Goal: Task Accomplishment & Management: Complete application form

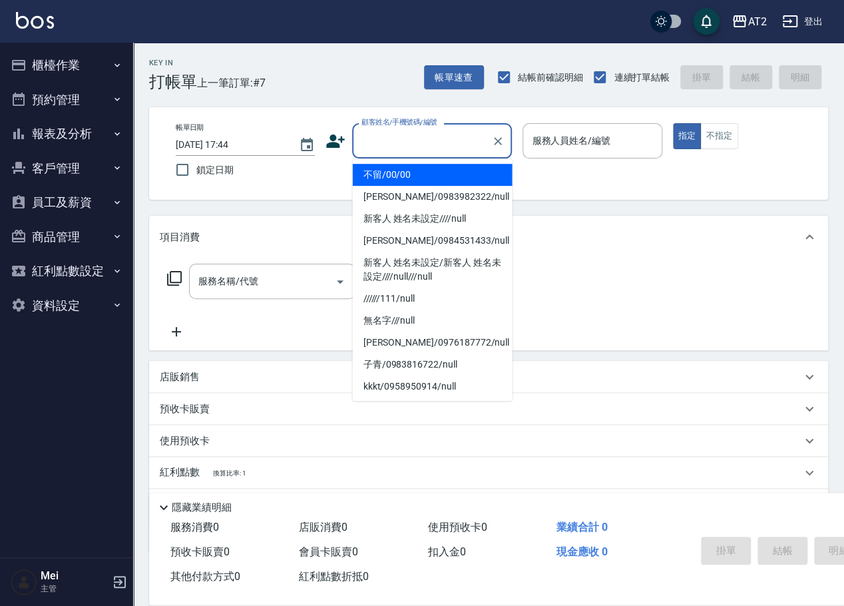
click at [389, 144] on input "顧客姓名/手機號碼/編號" at bounding box center [422, 140] width 128 height 23
click at [395, 169] on li "不留/00/00" at bounding box center [433, 175] width 160 height 22
type input "不留/00/00"
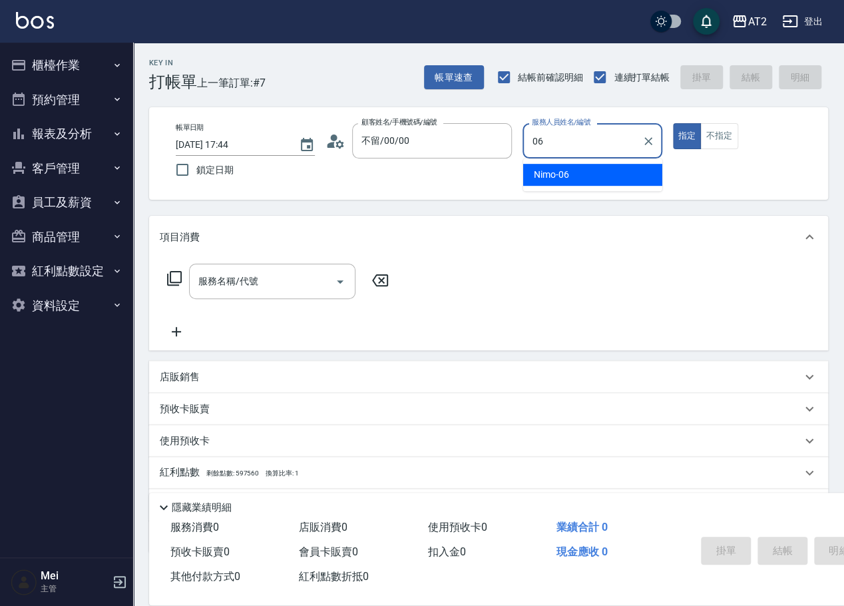
type input "Nimo-06"
type button "true"
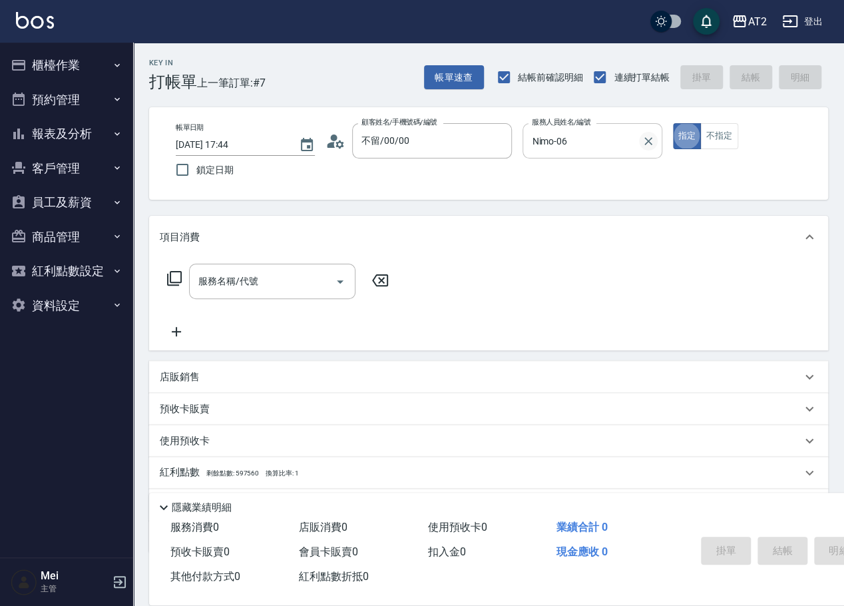
click at [649, 147] on icon "Clear" at bounding box center [648, 140] width 13 height 13
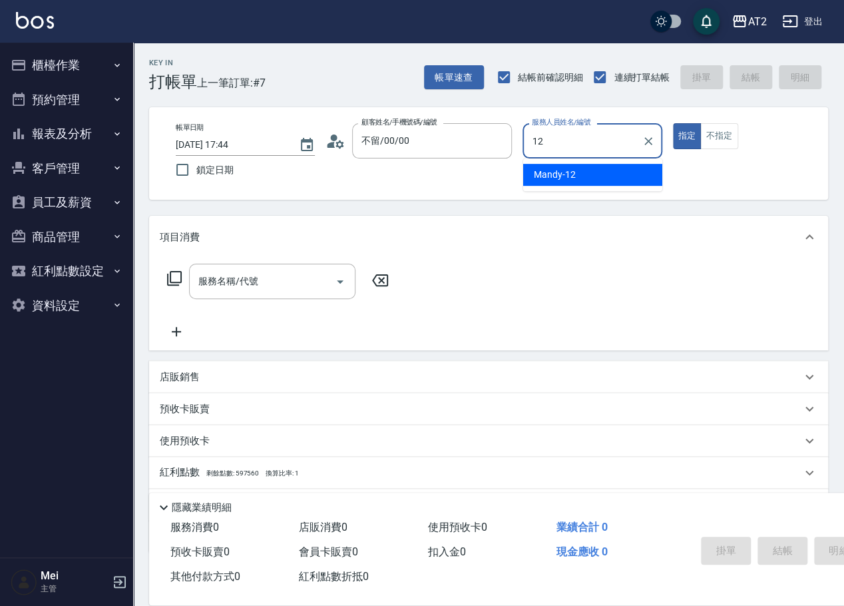
type input "Mandy-12"
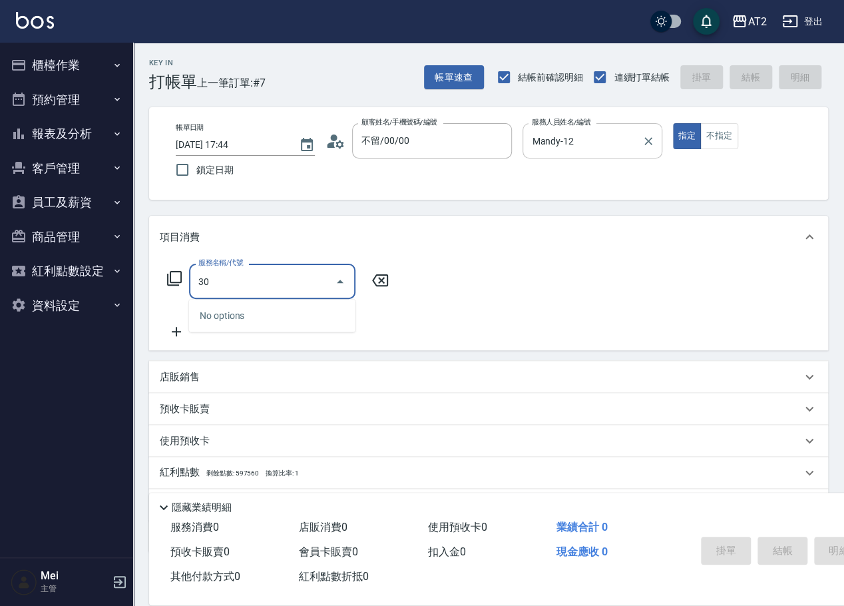
type input "301"
type input "150"
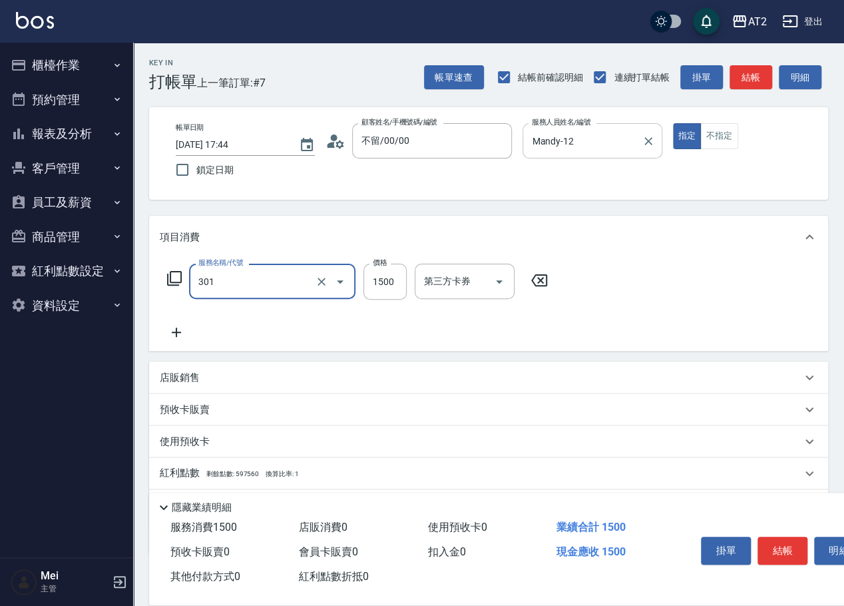
type input "燙髮(301)"
type input "0"
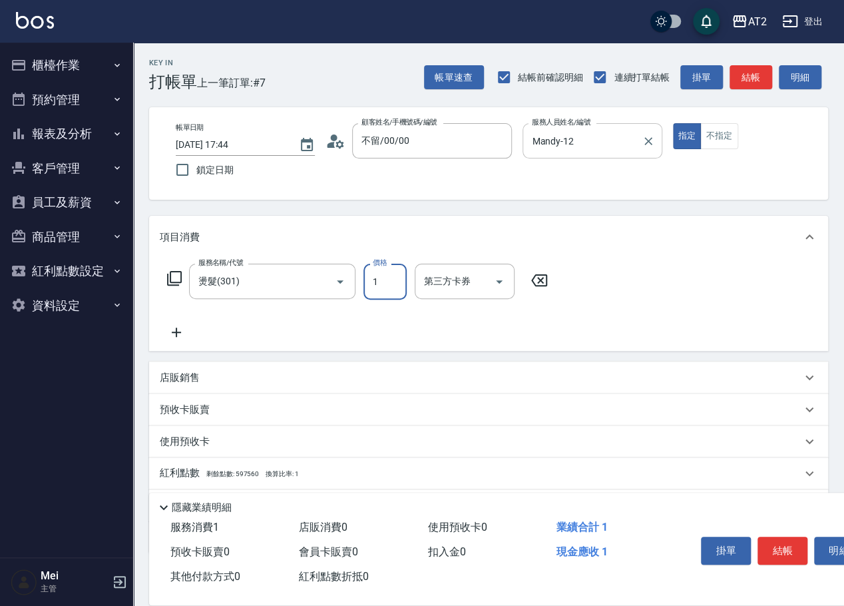
type input "16"
type input "10"
type input "160"
type input "1600"
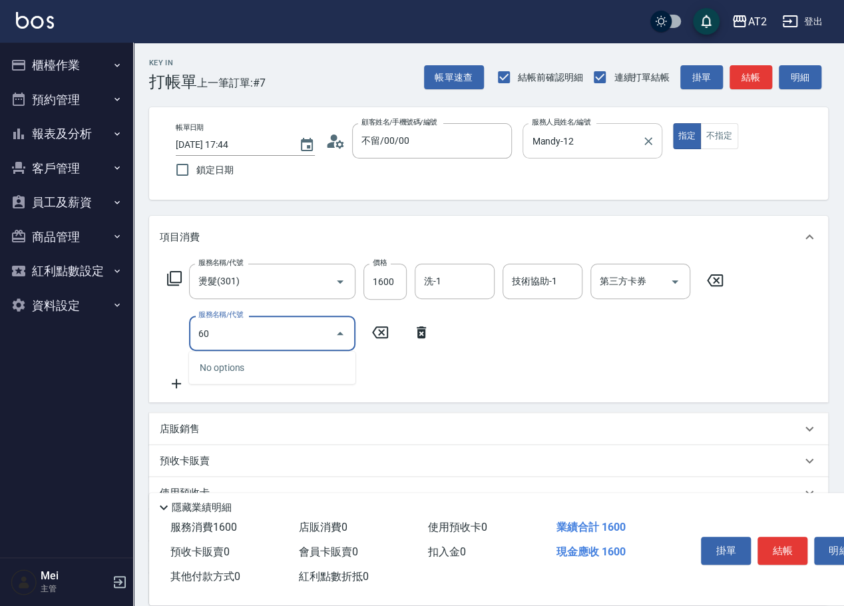
type input "601"
type input "260"
type input "自備護髮(601)"
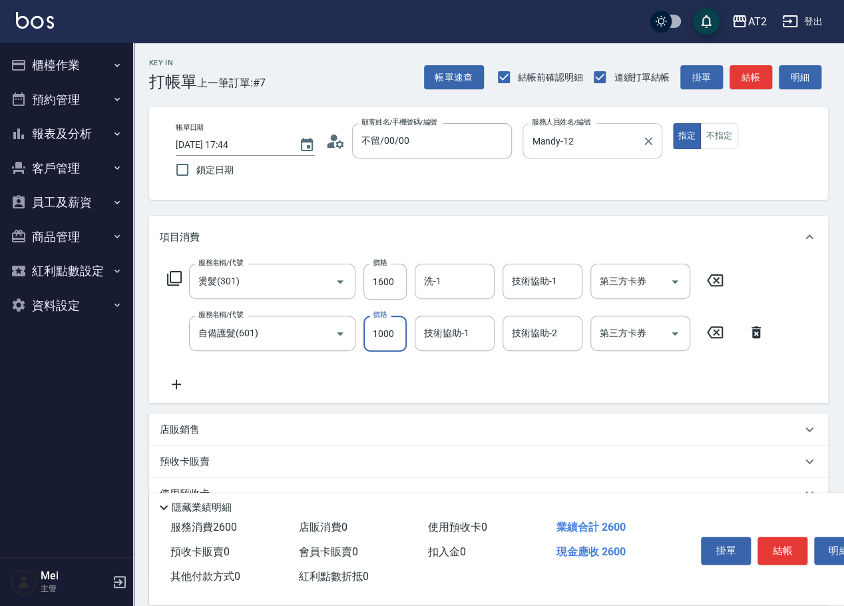
type input "160"
type input "15"
type input "170"
type input "1500"
type input "310"
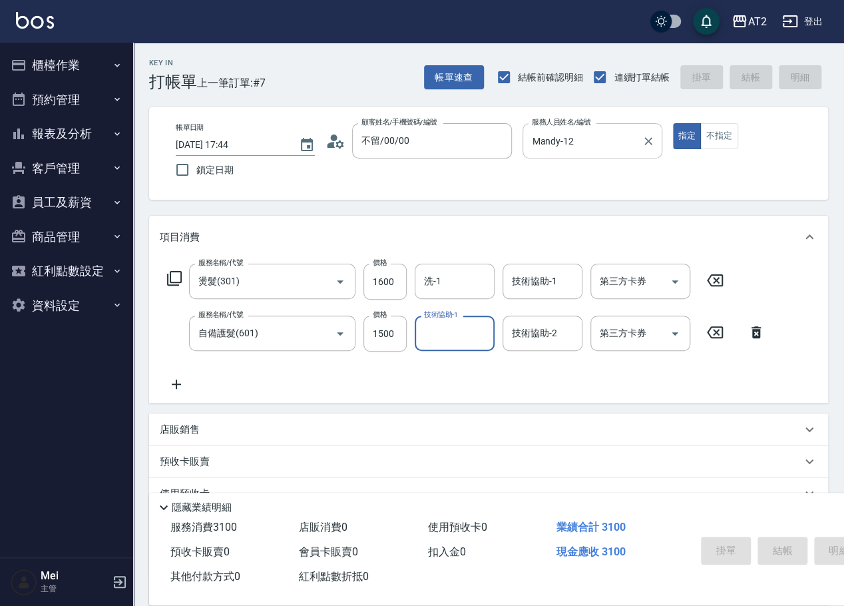
type input "0"
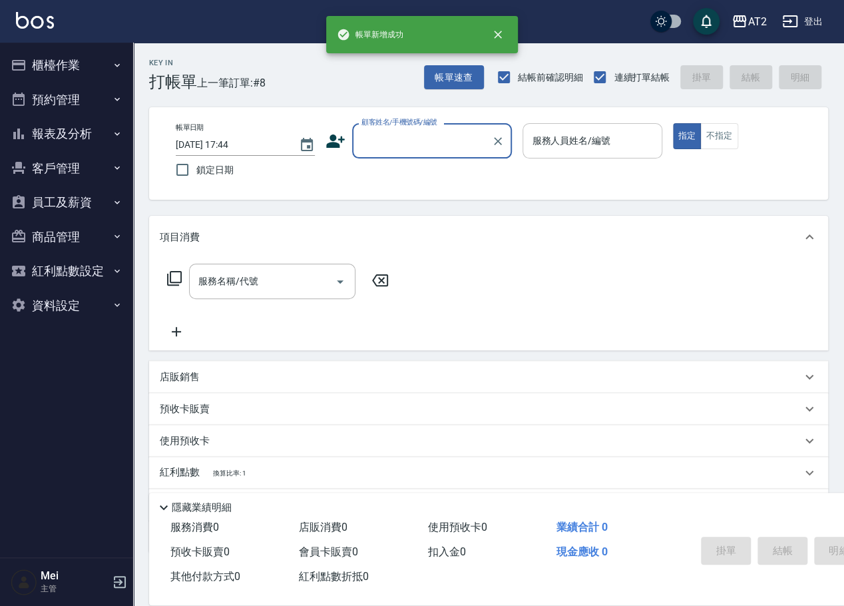
click at [393, 154] on div "顧客姓名/手機號碼/編號" at bounding box center [432, 140] width 160 height 35
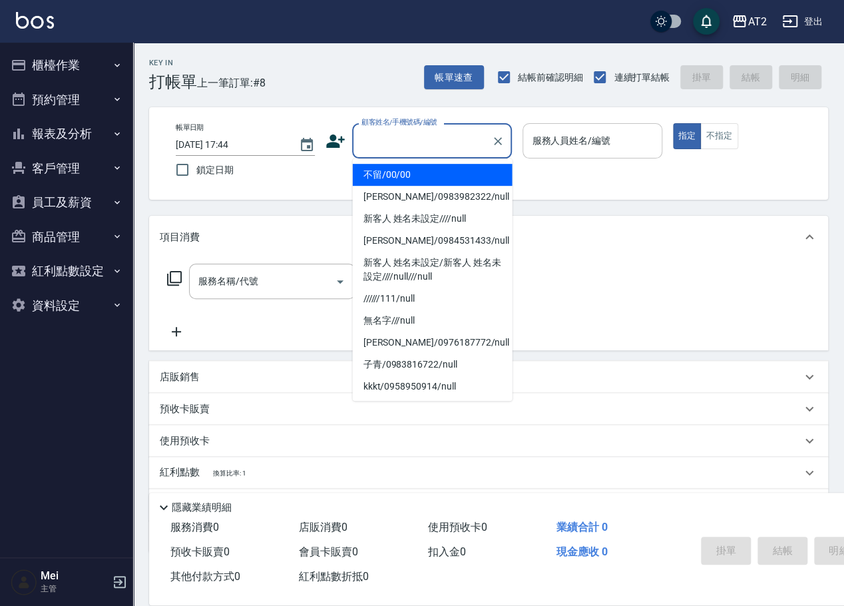
click at [389, 172] on li "不留/00/00" at bounding box center [433, 175] width 160 height 22
type input "不留/00/00"
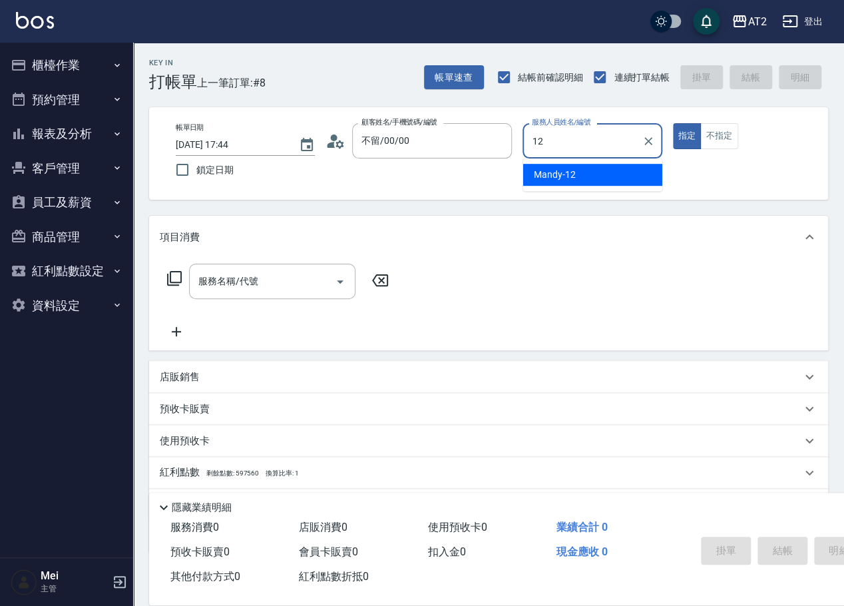
type input "Mandy-12"
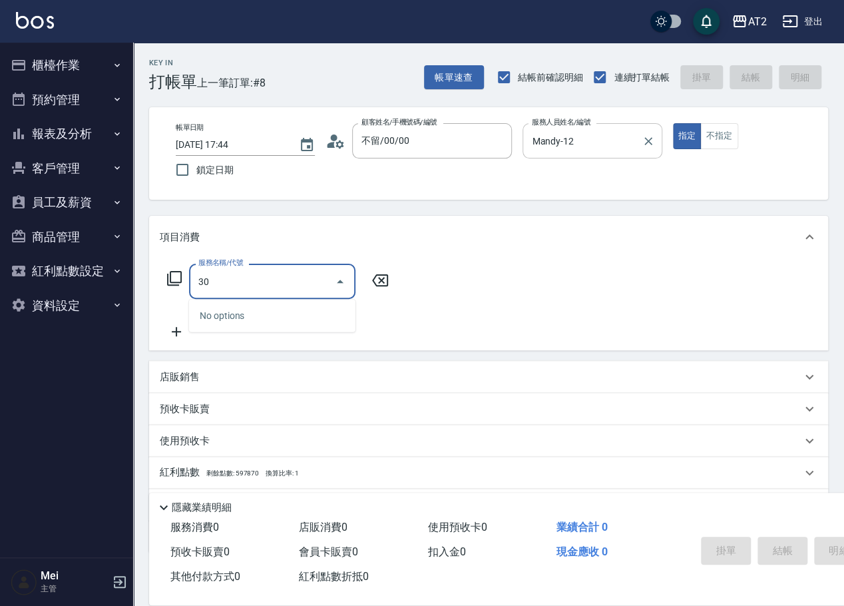
type input "301"
type input "150"
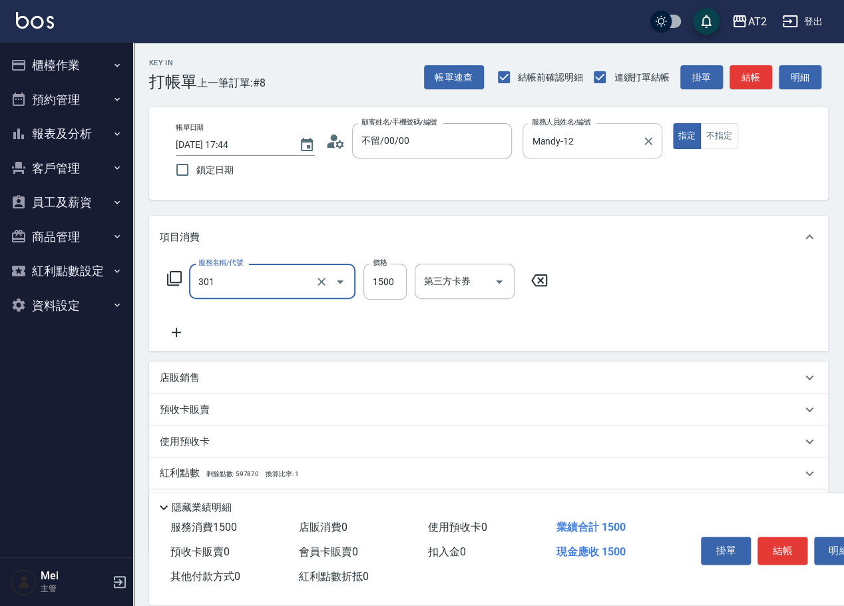
type input "燙髮(301)"
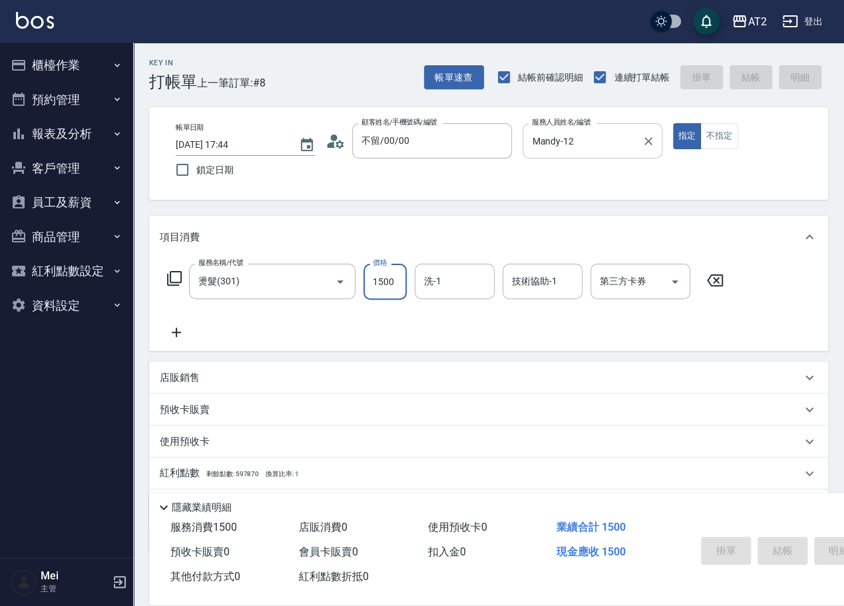
type input "0"
